Goal: Ask a question

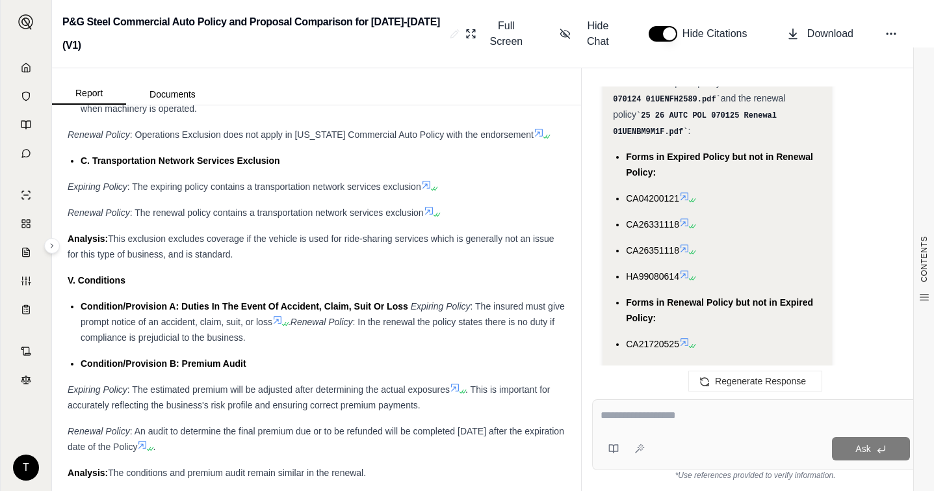
scroll to position [2846, 0]
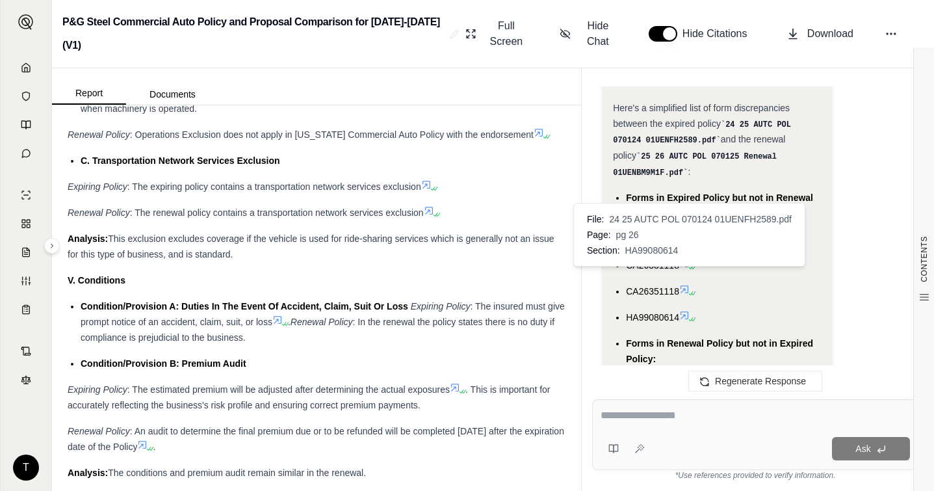
drag, startPoint x: 626, startPoint y: 157, endPoint x: 690, endPoint y: 281, distance: 139.5
click at [690, 281] on ul "Forms in Expired Policy but not in Renewal Policy: CA04200121 CA26331118 CA2635…" at bounding box center [717, 291] width 208 height 203
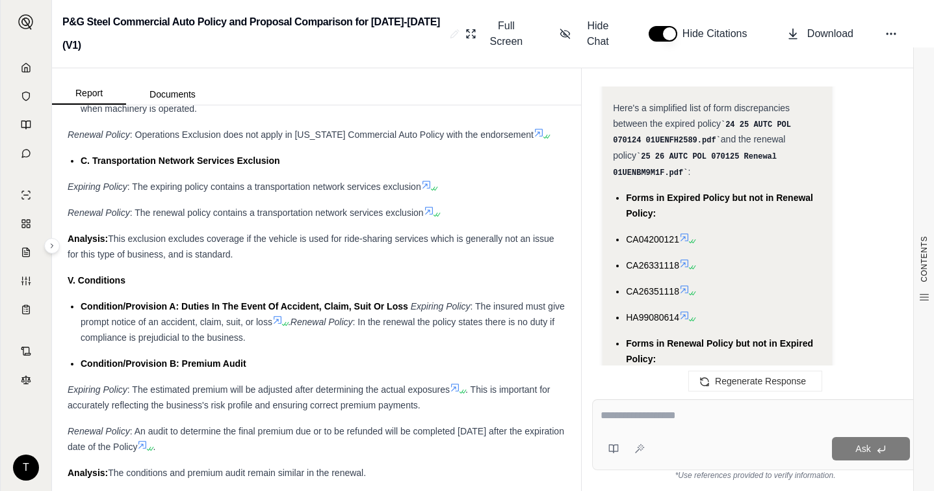
click at [643, 190] on div "Forms in Expired Policy but not in Renewal Policy:" at bounding box center [723, 205] width 195 height 31
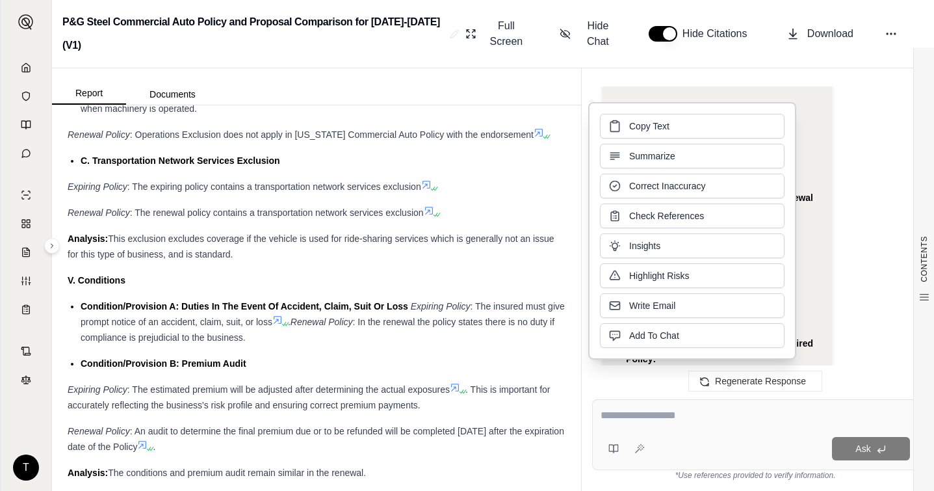
click at [847, 200] on div "Analysis: Okay, I need to create a simplified list of form discrepancies betwee…" at bounding box center [754, 103] width 305 height 1050
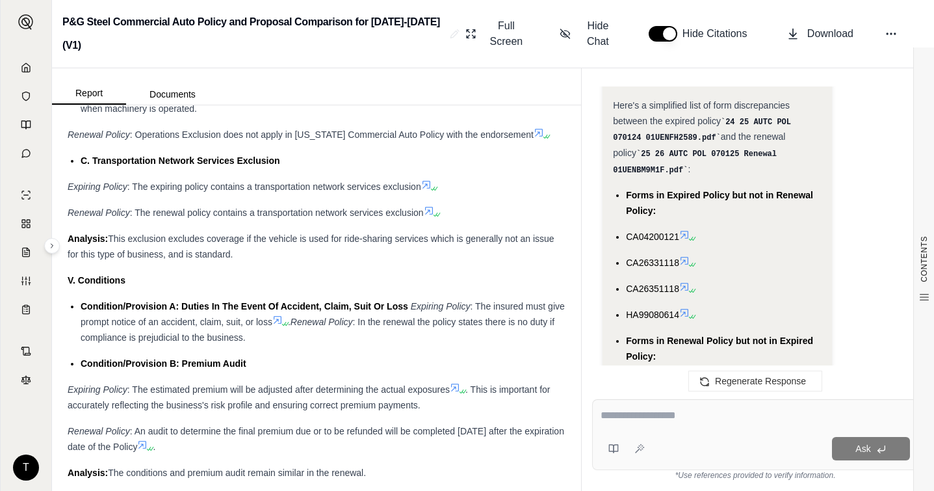
scroll to position [2805, 0]
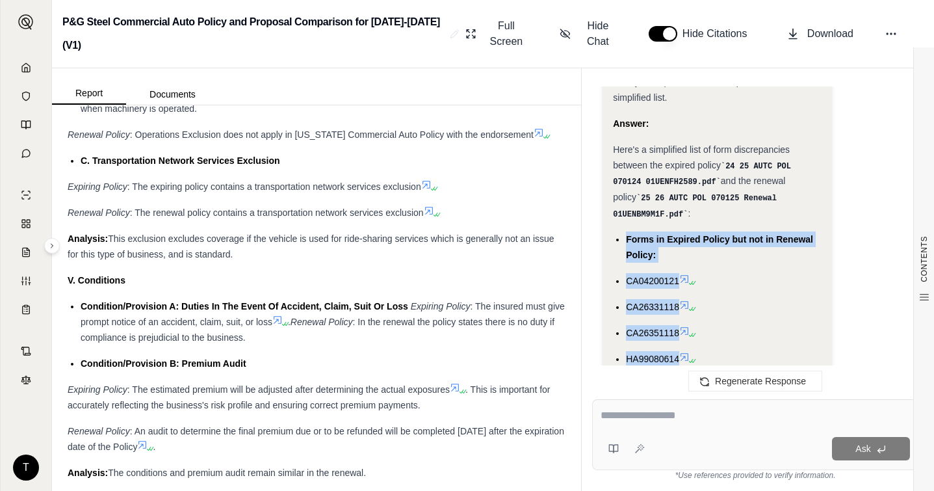
drag, startPoint x: 626, startPoint y: 196, endPoint x: 662, endPoint y: 359, distance: 166.4
click at [662, 359] on ul "Forms in Expired Policy but not in Renewal Policy: CA04200121 CA26331118 CA2635…" at bounding box center [717, 332] width 208 height 203
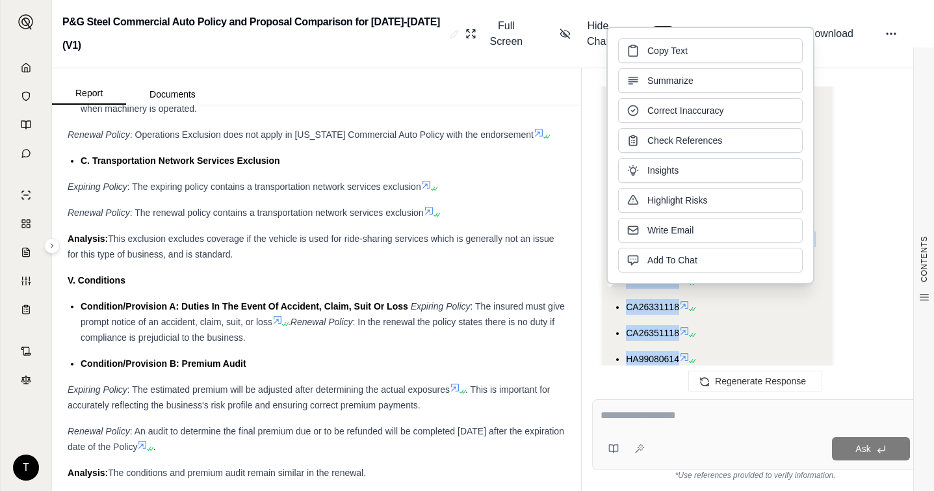
copy ul "Forms in Expired Policy but not in Renewal Policy: CA04200121 CA26331118 CA2635…"
drag, startPoint x: 448, startPoint y: 433, endPoint x: 459, endPoint y: 433, distance: 10.4
click at [448, 433] on div "Renewal Policy : An audit to determine the final premium due or to be refunded …" at bounding box center [317, 438] width 498 height 31
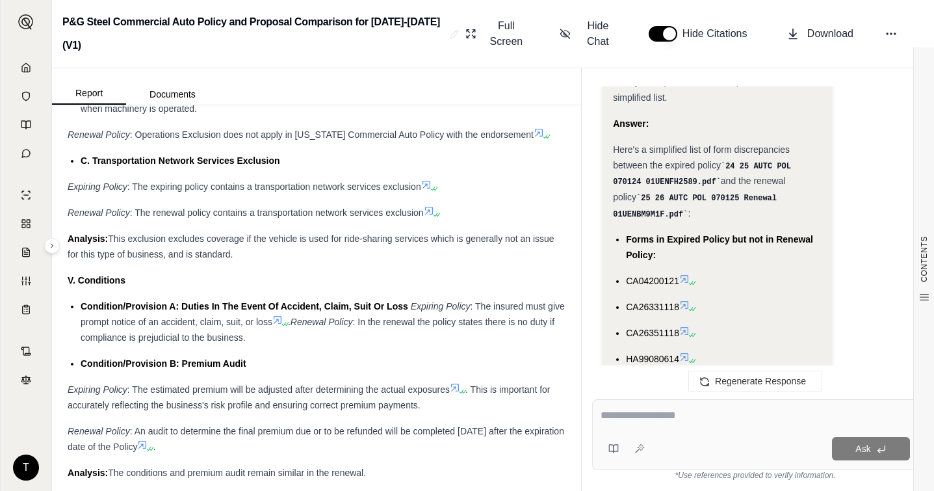
paste textarea "**********"
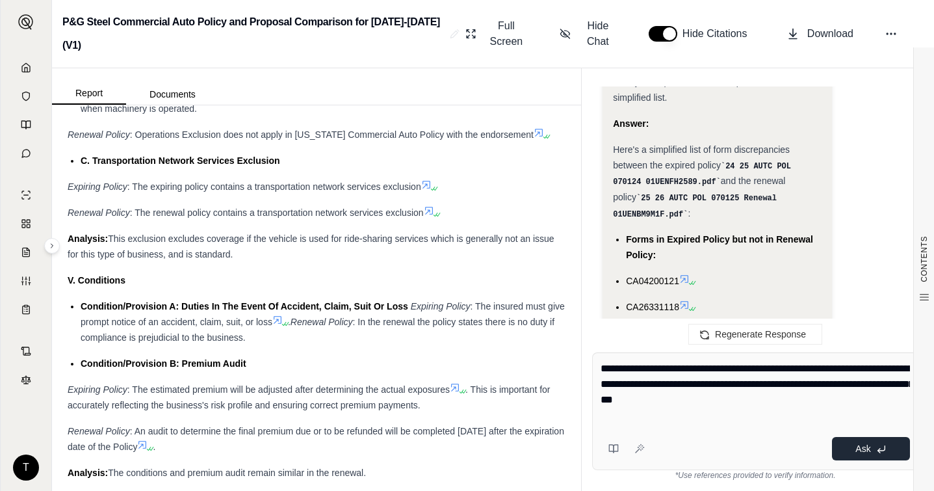
type textarea "**********"
click at [857, 444] on span "Ask" at bounding box center [862, 448] width 15 height 10
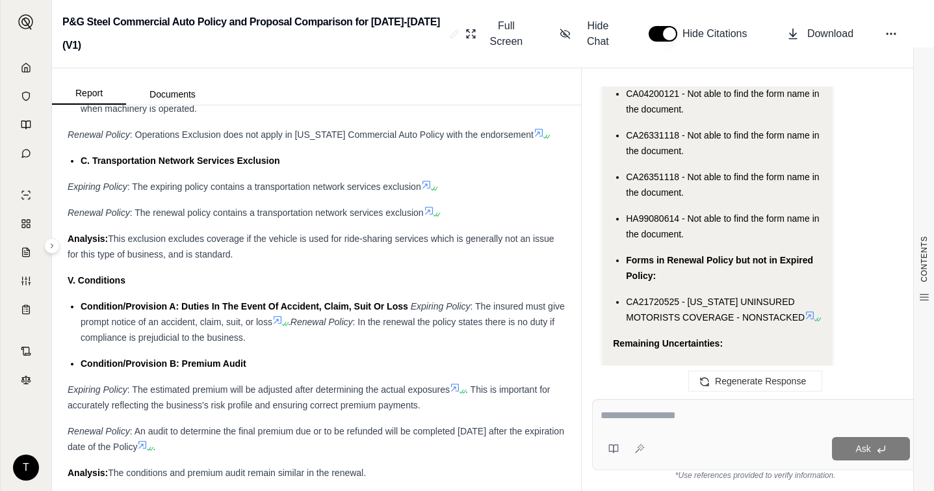
scroll to position [4233, 0]
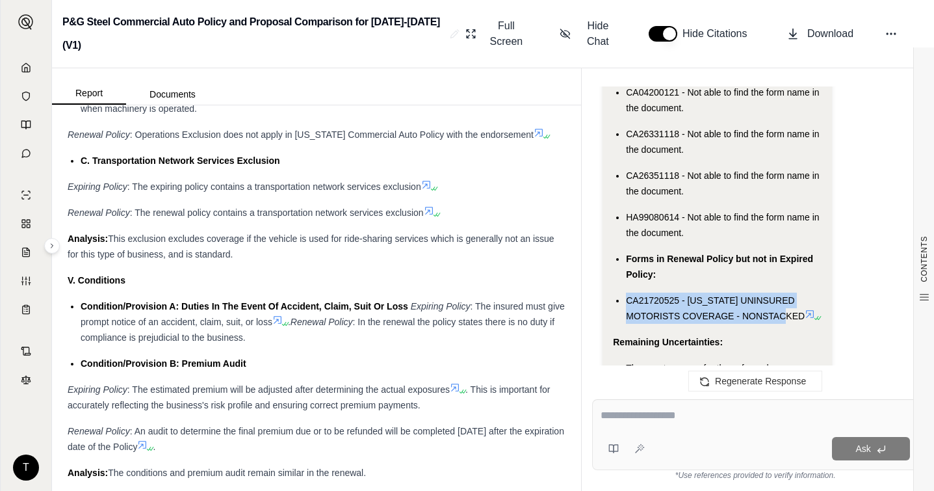
drag, startPoint x: 627, startPoint y: 225, endPoint x: 813, endPoint y: 239, distance: 186.4
click at [813, 292] on div "CA21720525 - [US_STATE] UNINSURED MOTORISTS COVERAGE - NONSTACKED" at bounding box center [723, 307] width 195 height 31
